Goal: Task Accomplishment & Management: Manage account settings

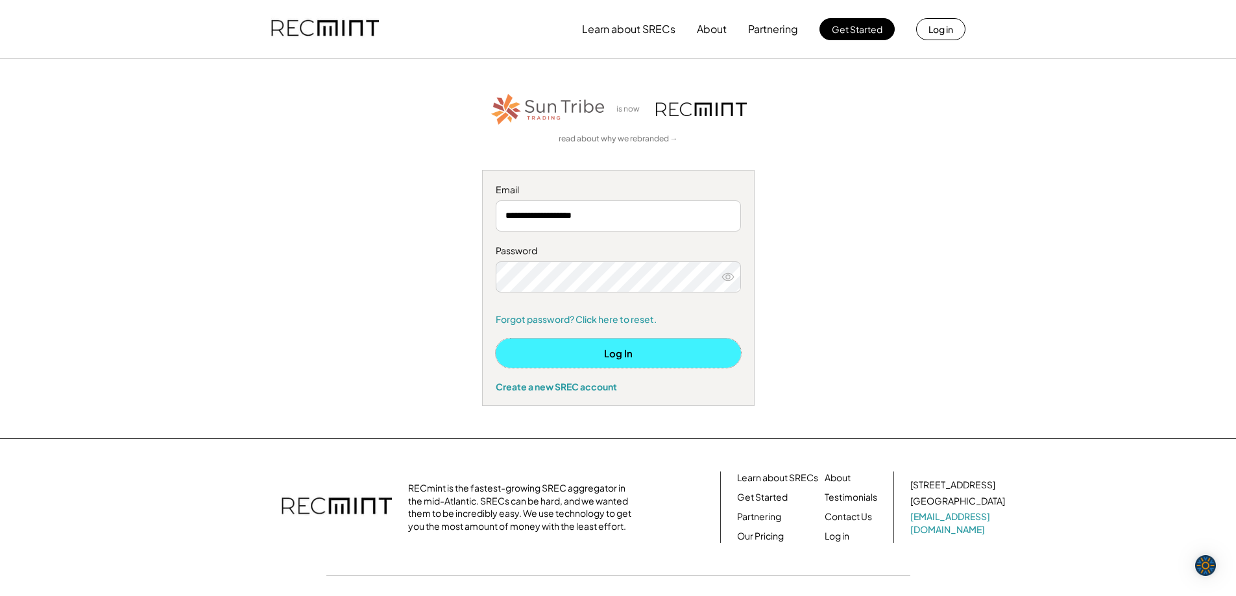
click at [619, 354] on button "Log In" at bounding box center [618, 353] width 245 height 29
